Goal: Book appointment/travel/reservation

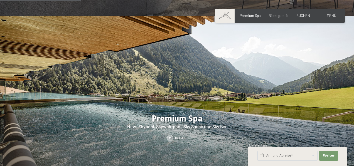
scroll to position [594, 0]
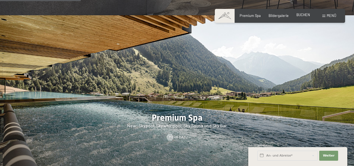
click at [303, 14] on span "BUCHEN" at bounding box center [304, 15] width 14 height 4
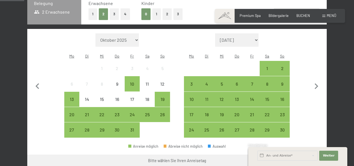
scroll to position [130, 0]
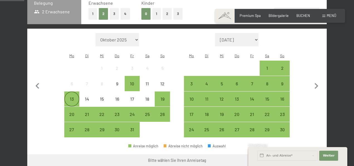
click at [71, 97] on div "13" at bounding box center [72, 104] width 14 height 14
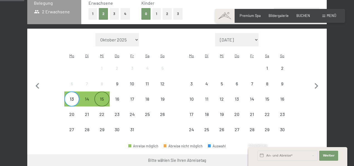
click at [103, 97] on div "15" at bounding box center [102, 104] width 14 height 14
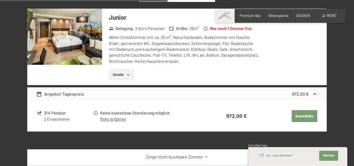
scroll to position [338, 0]
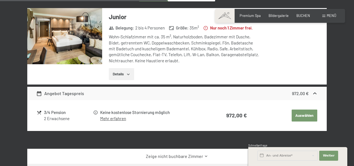
click at [121, 116] on link "Mehr erfahren" at bounding box center [113, 118] width 26 height 5
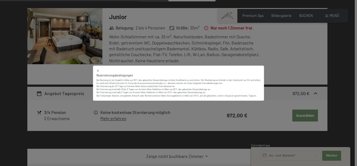
click at [147, 116] on div "Reservierungsbedingungen Bei Buchung ist ein Angeld in Höhe von 30% des gebucht…" at bounding box center [178, 83] width 357 height 166
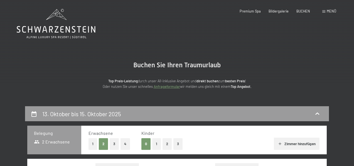
scroll to position [0, 0]
click at [257, 13] on div "Premium Spa Bildergalerie BUCHEN" at bounding box center [271, 11] width 94 height 5
click at [257, 11] on span "Premium Spa" at bounding box center [250, 10] width 21 height 4
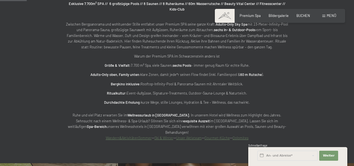
scroll to position [242, 0]
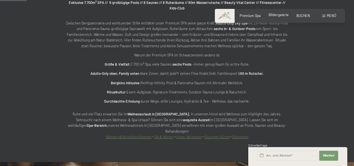
click at [280, 16] on span "Bildergalerie" at bounding box center [279, 15] width 20 height 4
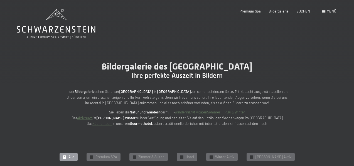
click at [332, 11] on span "Menü" at bounding box center [331, 11] width 9 height 4
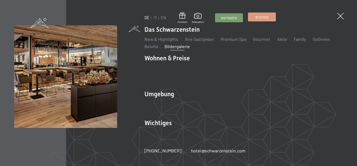
click at [260, 21] on link "Buchen" at bounding box center [261, 17] width 27 height 8
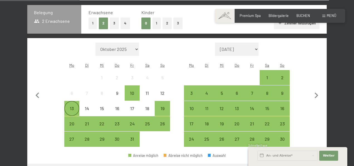
click at [70, 106] on div "13" at bounding box center [72, 113] width 14 height 14
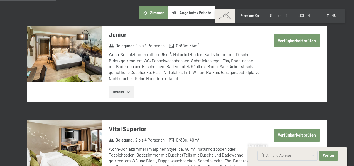
scroll to position [297, 0]
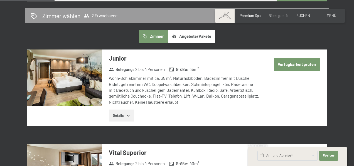
click at [297, 58] on button "Verfügbarkeit prüfen" at bounding box center [297, 64] width 46 height 13
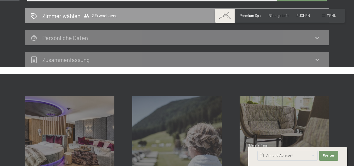
scroll to position [106, 0]
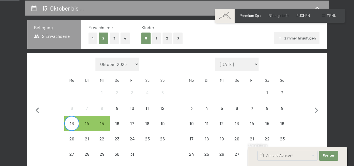
click at [252, 18] on div "Buchen Anfragen Premium Spa Bildergalerie BUCHEN Menü DE IT EN Gutschein Bilder…" at bounding box center [280, 15] width 113 height 5
click at [252, 13] on span "Premium Spa" at bounding box center [250, 15] width 21 height 4
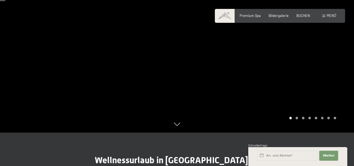
scroll to position [47, 0]
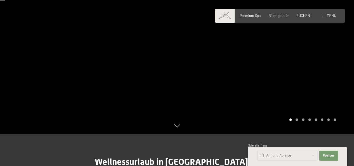
click at [298, 121] on div at bounding box center [265, 43] width 177 height 181
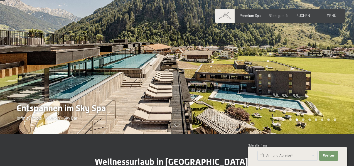
click at [328, 87] on div at bounding box center [265, 43] width 177 height 181
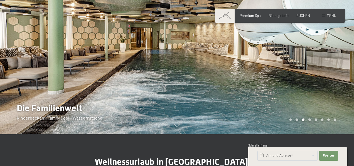
click at [328, 87] on div at bounding box center [265, 43] width 177 height 181
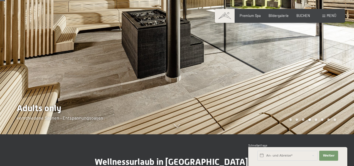
click at [328, 87] on div at bounding box center [265, 43] width 177 height 181
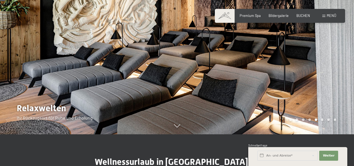
click at [328, 87] on div at bounding box center [265, 43] width 177 height 181
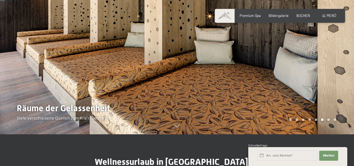
click at [328, 87] on div at bounding box center [265, 43] width 177 height 181
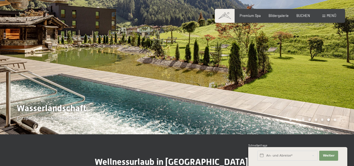
click at [328, 87] on div at bounding box center [265, 43] width 177 height 181
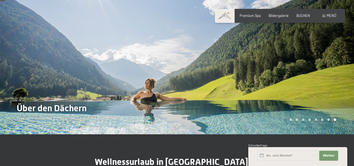
click at [328, 87] on div at bounding box center [265, 43] width 177 height 181
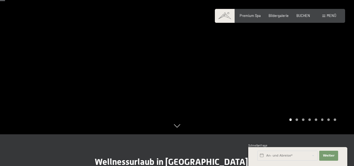
click at [328, 87] on div at bounding box center [265, 43] width 177 height 181
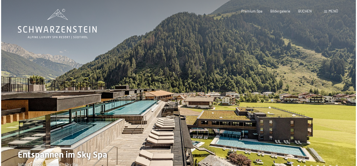
scroll to position [0, 0]
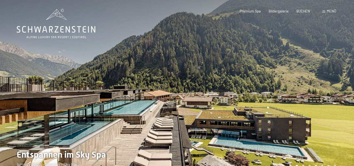
click at [329, 10] on span "Menü" at bounding box center [331, 11] width 9 height 4
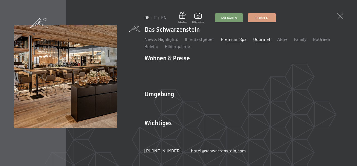
click at [261, 42] on link "Gourmet" at bounding box center [261, 38] width 17 height 5
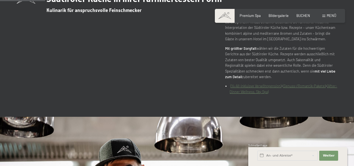
scroll to position [210, 0]
click at [267, 88] on link "(¾-All-inkluisve Verwöhnpension)" at bounding box center [256, 86] width 51 height 4
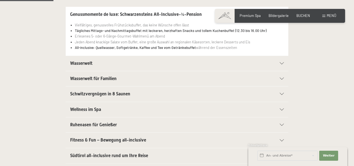
scroll to position [134, 0]
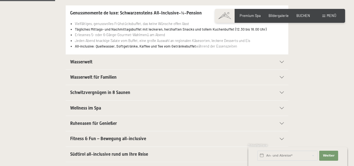
click at [282, 92] on icon at bounding box center [282, 93] width 4 height 2
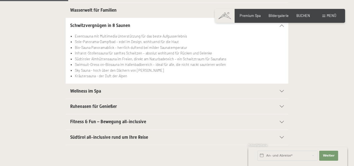
scroll to position [169, 0]
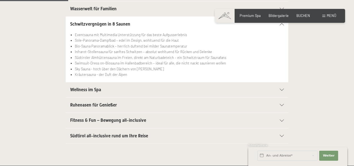
click at [282, 91] on div "Wellness im Spa" at bounding box center [177, 89] width 214 height 15
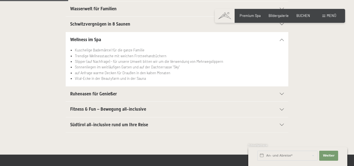
click at [281, 102] on div "Fitness & Fun – Bewegung all-inclusive" at bounding box center [177, 109] width 214 height 15
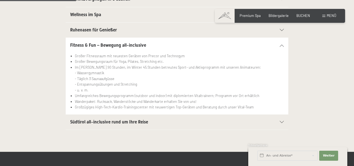
scroll to position [196, 0]
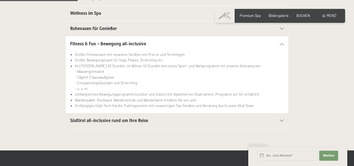
click at [264, 119] on div "Südtirol all-inclusive rund um Ihre Reise" at bounding box center [177, 120] width 214 height 15
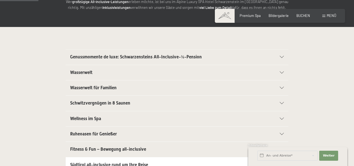
scroll to position [94, 0]
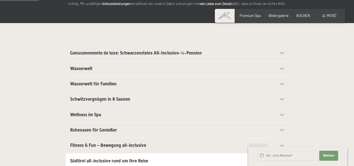
click at [287, 47] on section "Genussmomente de luxe: Schwarzensteins All-Inclusive-¾-Pension Vielfältiges, ge…" at bounding box center [177, 53] width 223 height 16
click at [280, 52] on div at bounding box center [279, 53] width 10 height 2
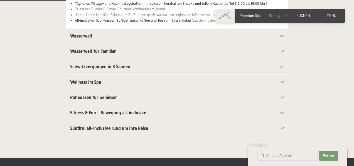
scroll to position [160, 0]
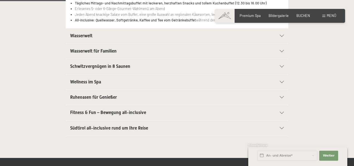
click at [265, 78] on div "Wellness im Spa" at bounding box center [177, 82] width 214 height 15
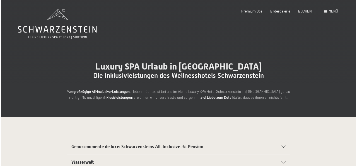
scroll to position [0, 0]
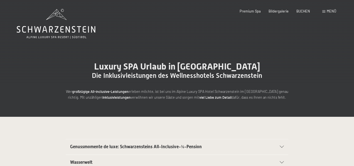
click at [311, 13] on div "Premium Spa Bildergalerie BUCHEN" at bounding box center [271, 11] width 94 height 5
click at [333, 14] on div "Buchen Anfragen Premium Spa Bildergalerie BUCHEN Menü DE IT EN Gutschein Bilder…" at bounding box center [280, 11] width 113 height 5
click at [334, 9] on span "Menü" at bounding box center [331, 11] width 9 height 4
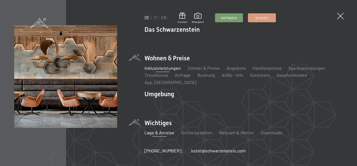
click at [159, 130] on link "Lage & Anreise" at bounding box center [159, 132] width 30 height 5
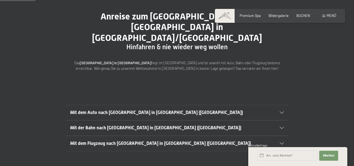
click at [173, 110] on h2 "Mit dem Auto nach Luttach in Südtirol (Italien)" at bounding box center [166, 113] width 193 height 6
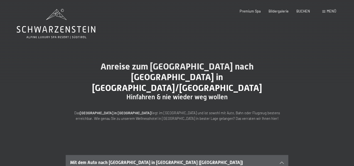
click at [331, 10] on span "Menü" at bounding box center [331, 11] width 9 height 4
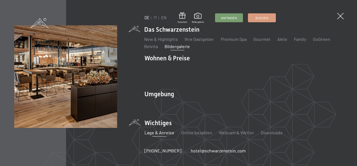
click at [181, 49] on link "Bildergalerie" at bounding box center [177, 46] width 25 height 5
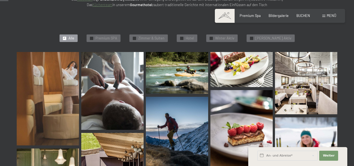
scroll to position [119, 0]
click at [165, 37] on span "Zimmer & Suiten" at bounding box center [151, 38] width 26 height 5
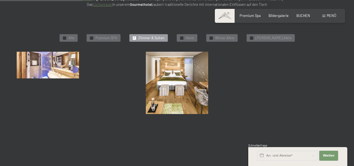
scroll to position [130, 0]
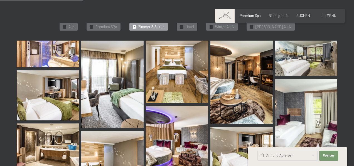
click at [32, 60] on img at bounding box center [48, 54] width 62 height 27
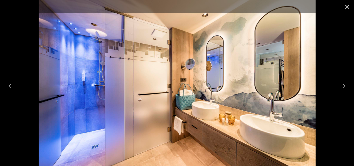
click at [346, 6] on button "Close gallery" at bounding box center [347, 6] width 14 height 13
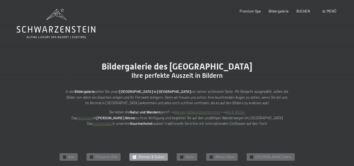
scroll to position [0, 0]
click at [302, 11] on span "BUCHEN" at bounding box center [304, 10] width 14 height 4
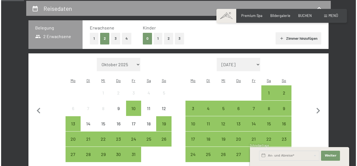
scroll to position [12, 0]
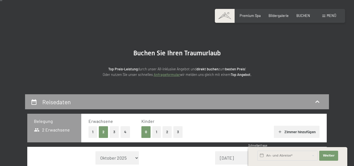
click at [337, 13] on div "Buchen Anfragen Premium Spa Bildergalerie BUCHEN Menü DE IT EN Gutschein Bilder…" at bounding box center [280, 15] width 113 height 5
click at [334, 13] on div "Menü" at bounding box center [330, 15] width 14 height 5
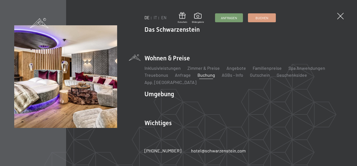
click at [169, 71] on li "Inklusivleistungen" at bounding box center [162, 68] width 36 height 6
click at [169, 71] on link "Inklusivleistungen" at bounding box center [162, 67] width 36 height 5
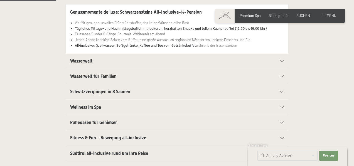
scroll to position [138, 0]
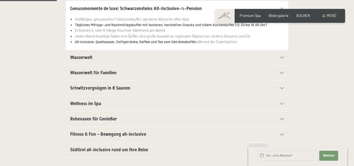
click at [280, 101] on div "Wellness im Spa" at bounding box center [177, 103] width 214 height 15
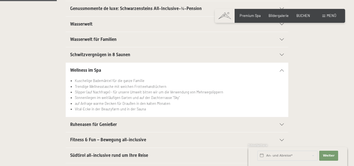
click at [284, 69] on section "Wellness im Spa Kuschelige Bademäntel für die ganze Familie Trendige Wellnessta…" at bounding box center [177, 90] width 223 height 55
click at [280, 69] on div at bounding box center [279, 70] width 10 height 2
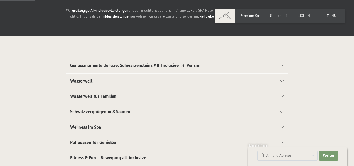
scroll to position [81, 0]
click at [307, 14] on span "BUCHEN" at bounding box center [304, 15] width 14 height 4
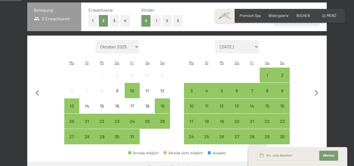
scroll to position [124, 0]
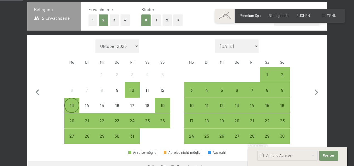
click at [72, 103] on div "13" at bounding box center [72, 110] width 14 height 14
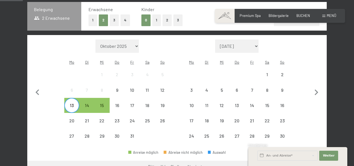
click at [121, 97] on label "Einwilligung Marketing*" at bounding box center [144, 99] width 49 height 6
click at [120, 97] on input "Einwilligung Marketing*" at bounding box center [118, 99] width 6 height 6
checkbox input "false"
click at [117, 103] on div "16" at bounding box center [117, 110] width 14 height 14
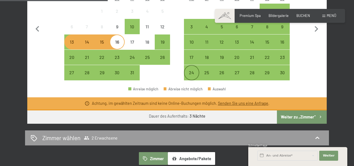
scroll to position [188, 0]
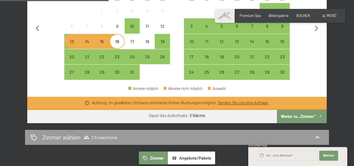
click at [240, 101] on link "Senden Sie uns eine Anfrage" at bounding box center [243, 103] width 50 height 5
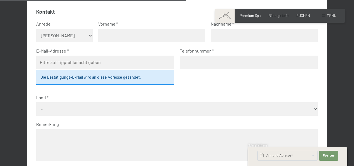
scroll to position [430, 0]
select select "f"
type input "Charlotte"
type input "Fischer"
type input "h"
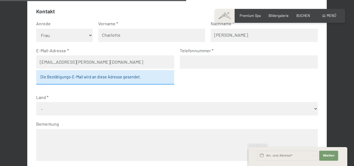
type input "charlotte.fischer@yahoo.de"
type input "01601208695"
select select "DEU"
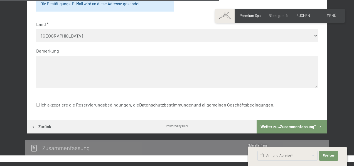
scroll to position [507, 0]
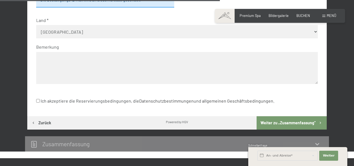
click at [38, 99] on input "Ich akzeptiere die Reservierungsbedingungen, die Datenschutzbestimmungen und al…" at bounding box center [38, 101] width 4 height 4
checkbox input "true"
click at [301, 116] on button "Weiter zu „Zusammen­fassung“" at bounding box center [292, 122] width 70 height 13
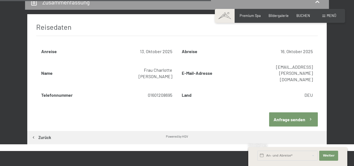
scroll to position [439, 0]
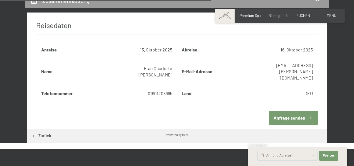
click at [299, 111] on button "Anfrage senden" at bounding box center [293, 118] width 48 height 14
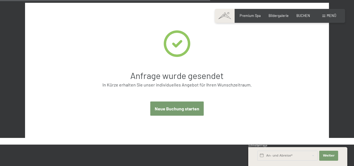
scroll to position [453, 0]
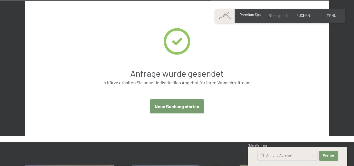
click at [252, 17] on span "Premium Spa" at bounding box center [250, 15] width 21 height 4
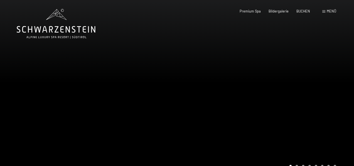
click at [335, 93] on div at bounding box center [265, 90] width 177 height 181
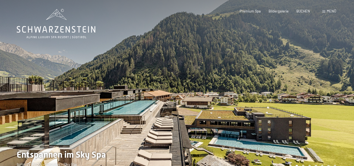
click at [335, 93] on div at bounding box center [265, 90] width 177 height 181
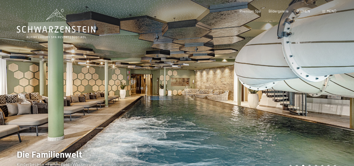
click at [335, 93] on div at bounding box center [265, 90] width 177 height 181
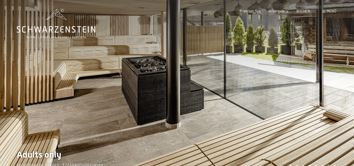
click at [335, 93] on div at bounding box center [265, 90] width 177 height 181
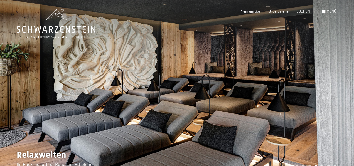
click at [335, 93] on div at bounding box center [265, 90] width 177 height 181
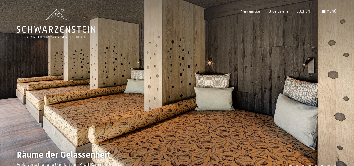
click at [335, 93] on div at bounding box center [265, 90] width 177 height 181
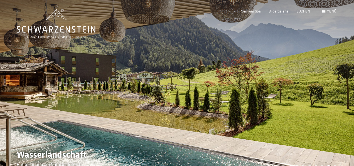
click at [335, 93] on div at bounding box center [265, 90] width 177 height 181
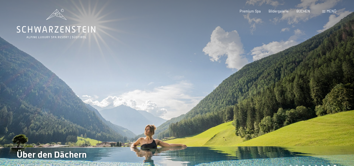
click at [335, 93] on div at bounding box center [265, 90] width 177 height 181
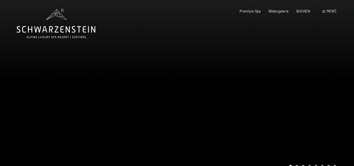
click at [335, 93] on div at bounding box center [265, 90] width 177 height 181
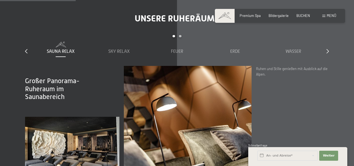
scroll to position [683, 0]
click at [115, 49] on span "Sky Relax" at bounding box center [118, 51] width 21 height 5
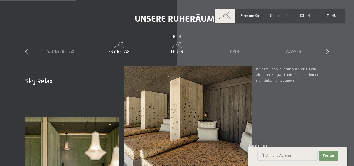
click at [181, 49] on span "Feuer" at bounding box center [177, 51] width 12 height 5
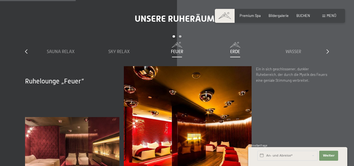
click at [231, 49] on span "Erde" at bounding box center [235, 51] width 10 height 5
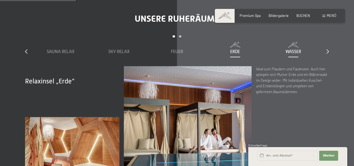
click at [292, 49] on span "Wasser" at bounding box center [294, 51] width 16 height 5
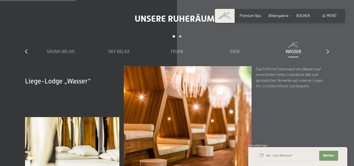
click at [325, 35] on div "slide 1 to 5 of 7 Sauna Relax Sky Relax Feuer Erde Wasser Luft Wolke 7" at bounding box center [177, 50] width 304 height 31
click at [328, 49] on icon at bounding box center [328, 51] width 3 height 4
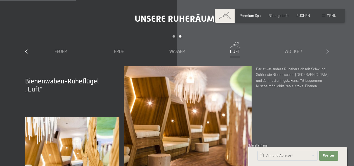
click at [328, 49] on icon at bounding box center [328, 51] width 3 height 4
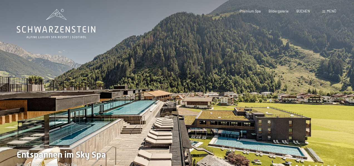
scroll to position [0, 0]
click at [325, 83] on div at bounding box center [265, 90] width 177 height 181
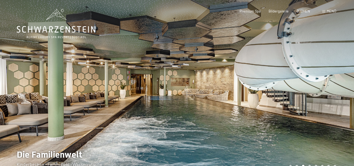
click at [325, 83] on div at bounding box center [265, 90] width 177 height 181
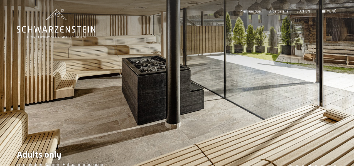
click at [325, 83] on div at bounding box center [265, 90] width 177 height 181
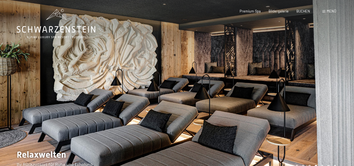
click at [333, 81] on div at bounding box center [265, 90] width 177 height 181
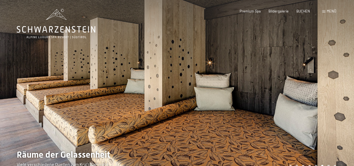
click at [333, 81] on div at bounding box center [265, 90] width 177 height 181
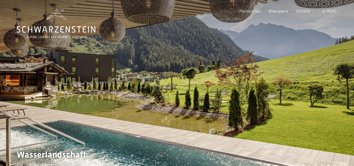
click at [333, 81] on div at bounding box center [265, 90] width 177 height 181
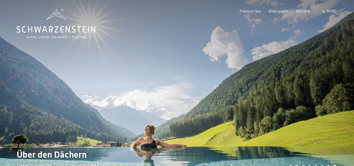
click at [333, 81] on div at bounding box center [265, 90] width 177 height 181
